Goal: Task Accomplishment & Management: Complete application form

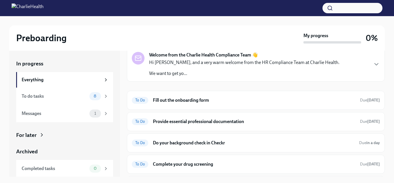
scroll to position [23, 0]
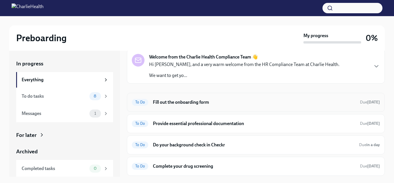
click at [192, 99] on h6 "Fill out the onboarding form" at bounding box center [254, 102] width 202 height 6
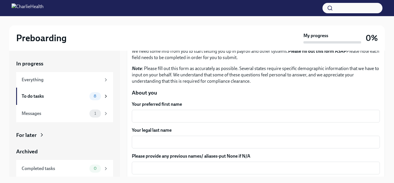
scroll to position [40, 0]
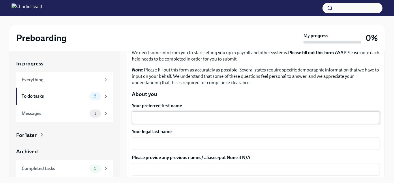
click at [234, 121] on div "x ​" at bounding box center [256, 117] width 248 height 13
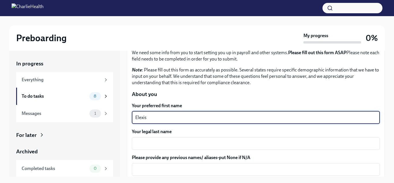
type textarea "Elexis"
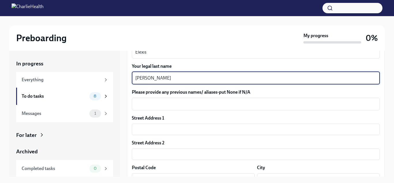
scroll to position [107, 0]
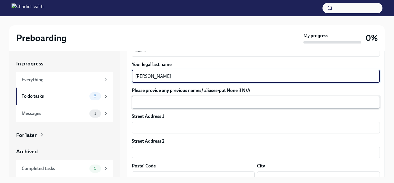
type textarea "[PERSON_NAME]"
click at [169, 106] on div "x ​" at bounding box center [256, 102] width 248 height 13
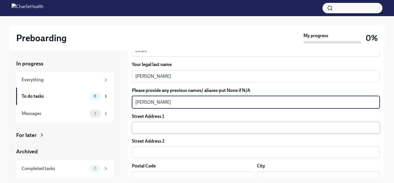
type textarea "[PERSON_NAME]"
click at [150, 127] on input "text" at bounding box center [256, 128] width 248 height 12
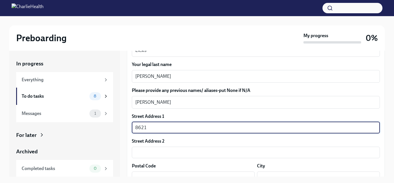
type input "[STREET_ADDRESS]"
type input "76179"
type input "[GEOGRAPHIC_DATA]"
type input "MO"
type input "US"
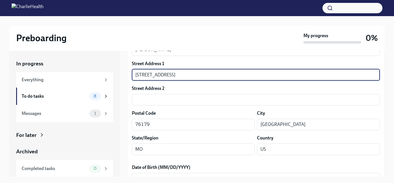
scroll to position [163, 0]
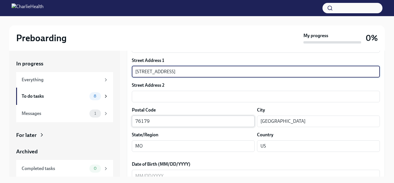
click at [136, 122] on input "76179" at bounding box center [193, 122] width 123 height 12
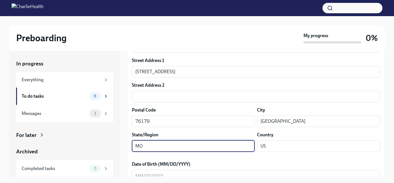
click at [228, 145] on input "MO" at bounding box center [193, 146] width 123 height 12
type input "M"
click at [228, 145] on input "text" at bounding box center [193, 146] width 123 height 12
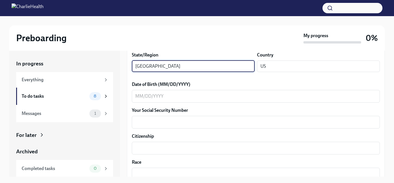
scroll to position [251, 0]
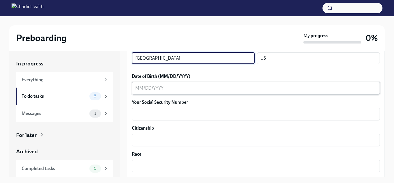
type input "[GEOGRAPHIC_DATA]"
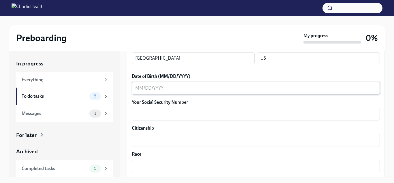
click at [161, 93] on div "x ​" at bounding box center [256, 88] width 248 height 13
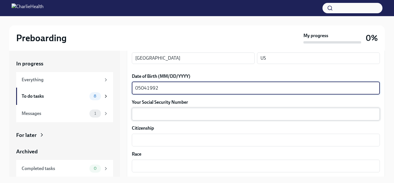
type textarea "05041992"
click at [156, 116] on textarea "Your Social Security Number" at bounding box center [255, 114] width 241 height 7
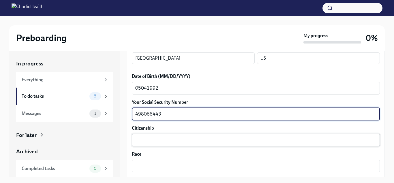
type textarea "498066443"
click at [150, 141] on textarea "Citizenship" at bounding box center [255, 140] width 241 height 7
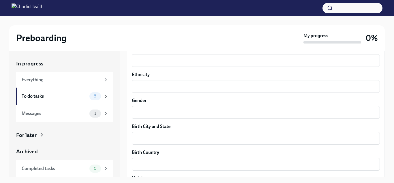
scroll to position [353, 0]
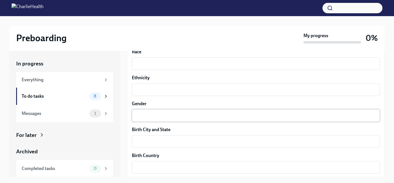
click at [186, 111] on div "x ​" at bounding box center [256, 115] width 248 height 13
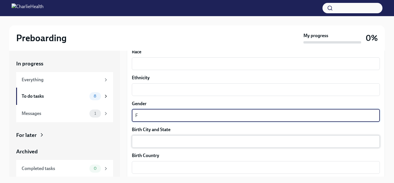
type textarea "F"
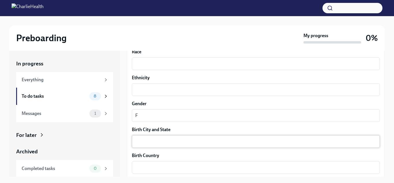
click at [183, 138] on div "x ​" at bounding box center [256, 141] width 248 height 13
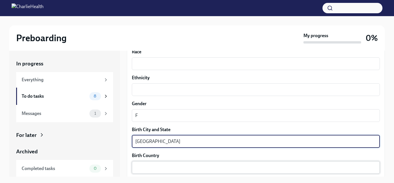
type textarea "[GEOGRAPHIC_DATA]"
click at [181, 166] on textarea "Birth Country" at bounding box center [255, 167] width 241 height 7
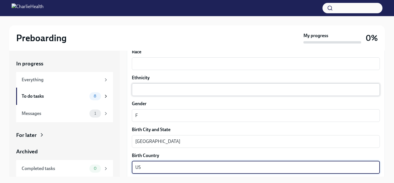
type textarea "US"
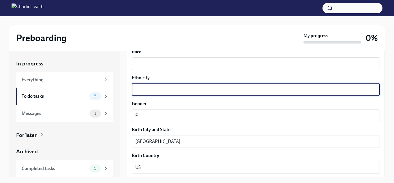
click at [148, 90] on textarea "Ethnicity" at bounding box center [255, 89] width 241 height 7
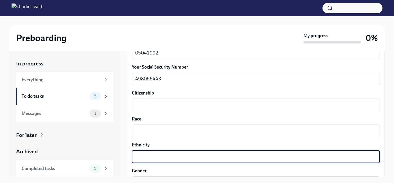
scroll to position [285, 0]
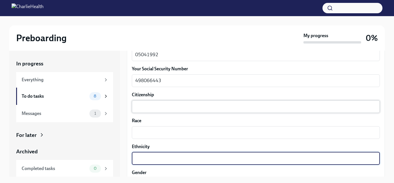
click at [205, 109] on textarea "Citizenship" at bounding box center [255, 106] width 241 height 7
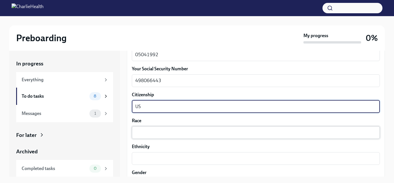
type textarea "US"
click at [197, 129] on div "x ​" at bounding box center [256, 132] width 248 height 13
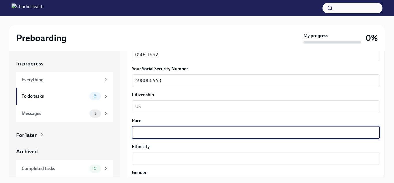
type textarea "R"
type textarea "Black"
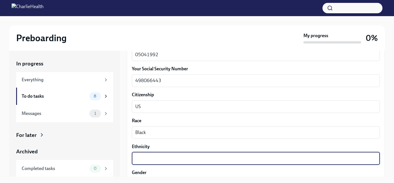
click at [183, 157] on textarea "Ethnicity" at bounding box center [255, 158] width 241 height 7
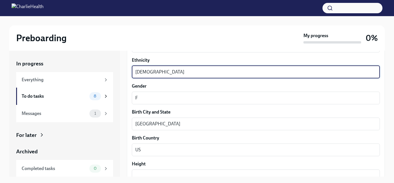
scroll to position [404, 0]
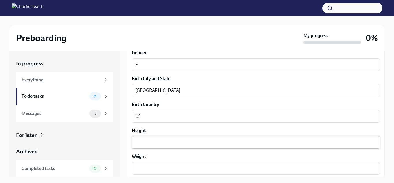
type textarea "[DEMOGRAPHIC_DATA]"
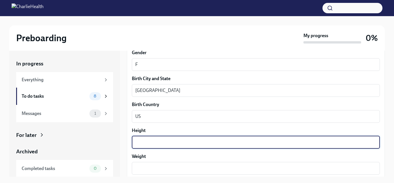
click at [161, 142] on textarea "Height" at bounding box center [255, 142] width 241 height 7
type textarea "5'1"
click at [164, 172] on textarea "Weight" at bounding box center [255, 168] width 241 height 7
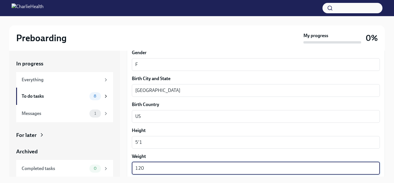
type textarea "120"
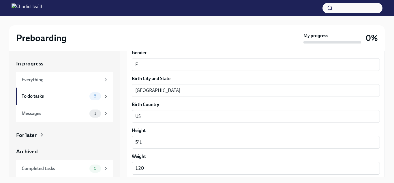
drag, startPoint x: 385, startPoint y: 135, endPoint x: 385, endPoint y: 140, distance: 5.8
click at [385, 140] on div "Preboarding My progress 0% In progress Everything To do tasks 8 Messages 1 For …" at bounding box center [197, 104] width 394 height 177
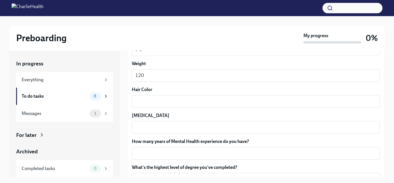
scroll to position [502, 0]
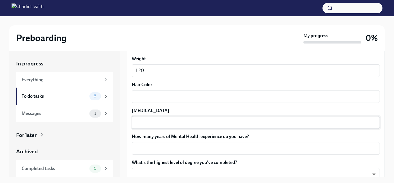
click at [181, 120] on textarea "[MEDICAL_DATA]" at bounding box center [255, 122] width 241 height 7
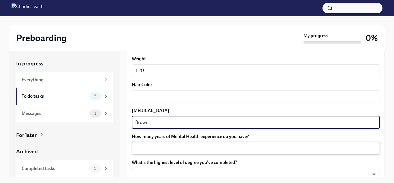
type textarea "Brown"
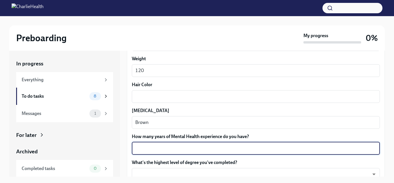
click at [179, 147] on textarea "How many years of Mental Health experience do you have?" at bounding box center [255, 148] width 241 height 7
type textarea "9"
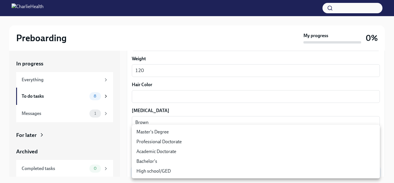
click at [183, 173] on body "Preboarding My progress 0% In progress Everything To do tasks 8 Messages 1 For …" at bounding box center [197, 96] width 394 height 193
click at [176, 131] on li "Master's Degree" at bounding box center [256, 132] width 248 height 10
type input "2vBr-ghkD"
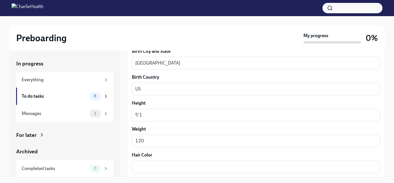
scroll to position [448, 0]
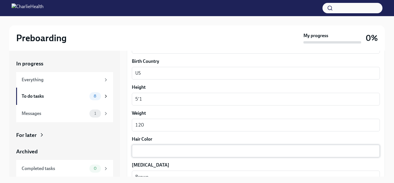
click at [216, 153] on textarea "Hair Color" at bounding box center [255, 151] width 241 height 7
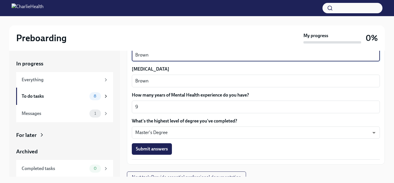
scroll to position [547, 0]
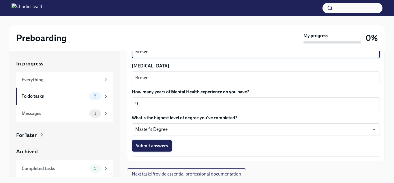
type textarea "Brown"
click at [161, 145] on span "Submit answers" at bounding box center [152, 146] width 32 height 6
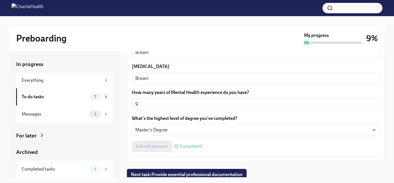
scroll to position [10, 0]
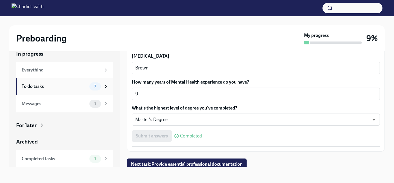
click at [102, 86] on div "7" at bounding box center [98, 86] width 19 height 8
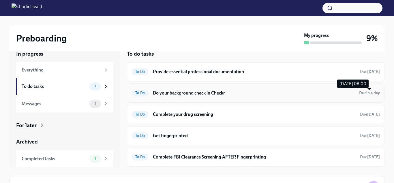
click at [367, 93] on strong "in a day" at bounding box center [373, 93] width 14 height 5
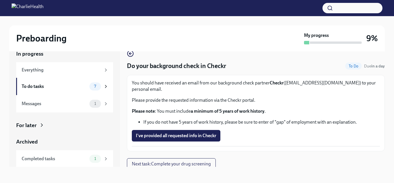
scroll to position [10, 0]
